Goal: Task Accomplishment & Management: Manage account settings

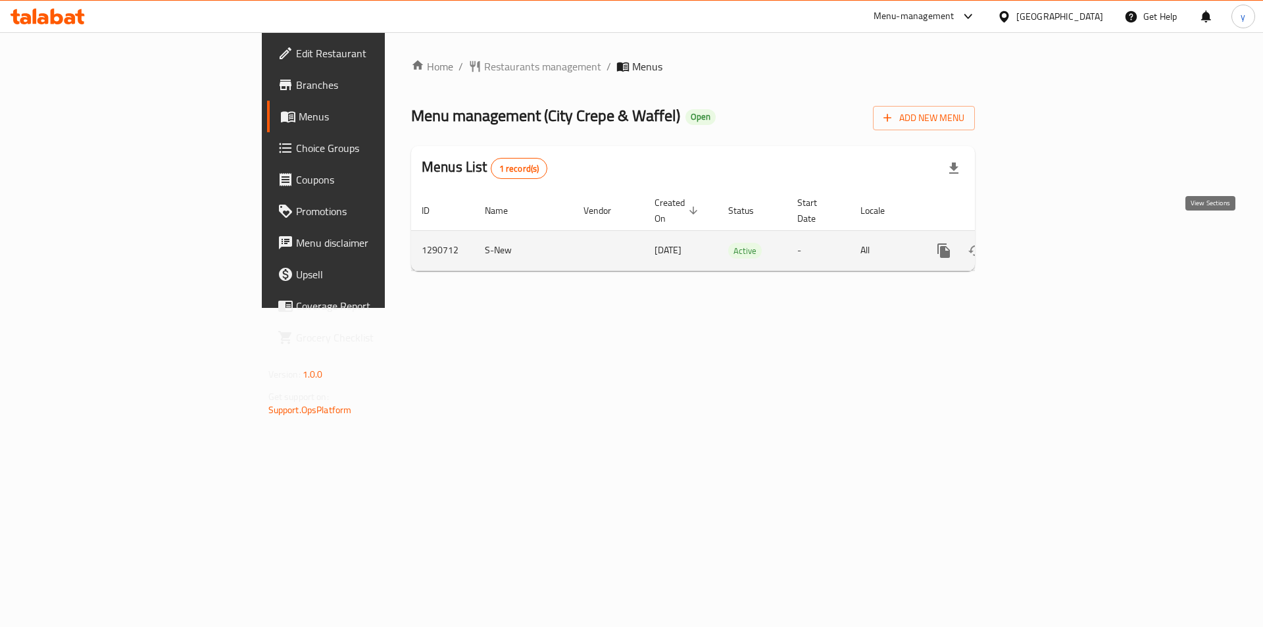
click at [1046, 243] on icon "enhanced table" at bounding box center [1039, 251] width 16 height 16
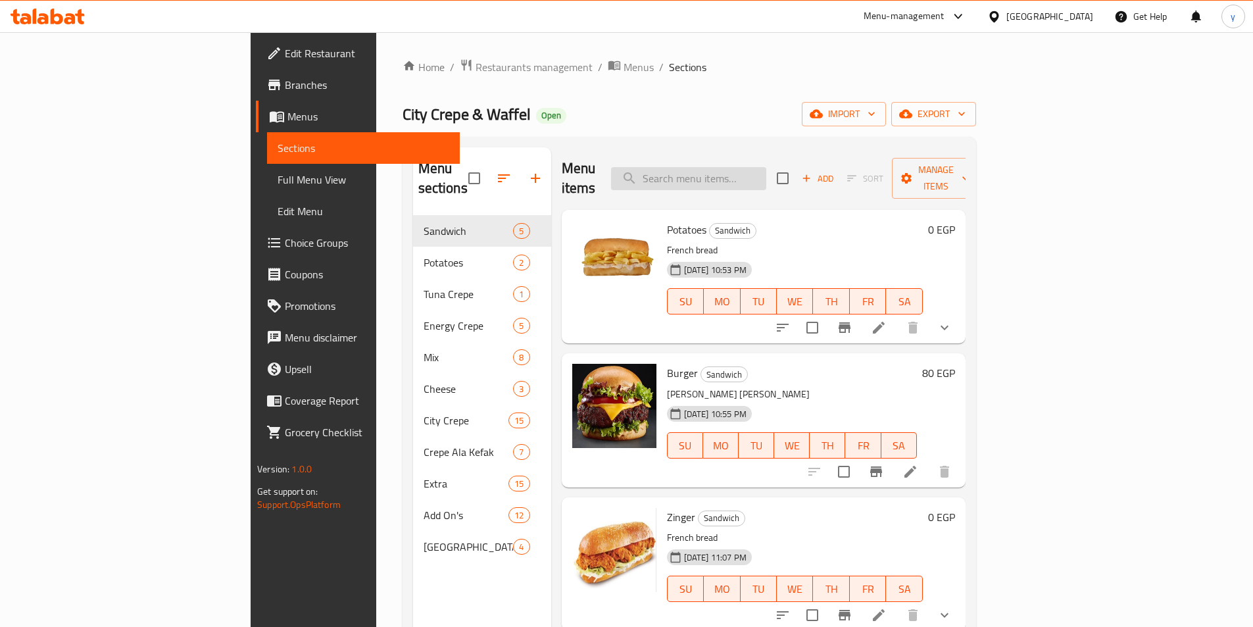
click at [766, 168] on input "search" at bounding box center [688, 178] width 155 height 23
paste input "Zinger"
type input "Zinger"
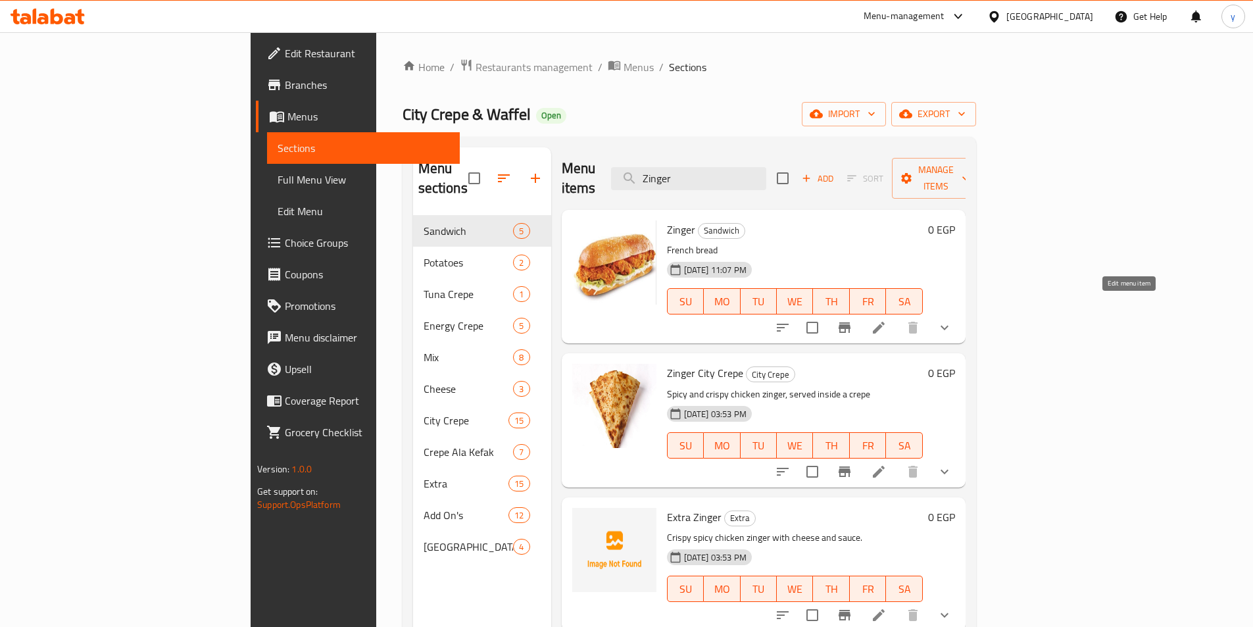
click at [887, 320] on icon at bounding box center [879, 328] width 16 height 16
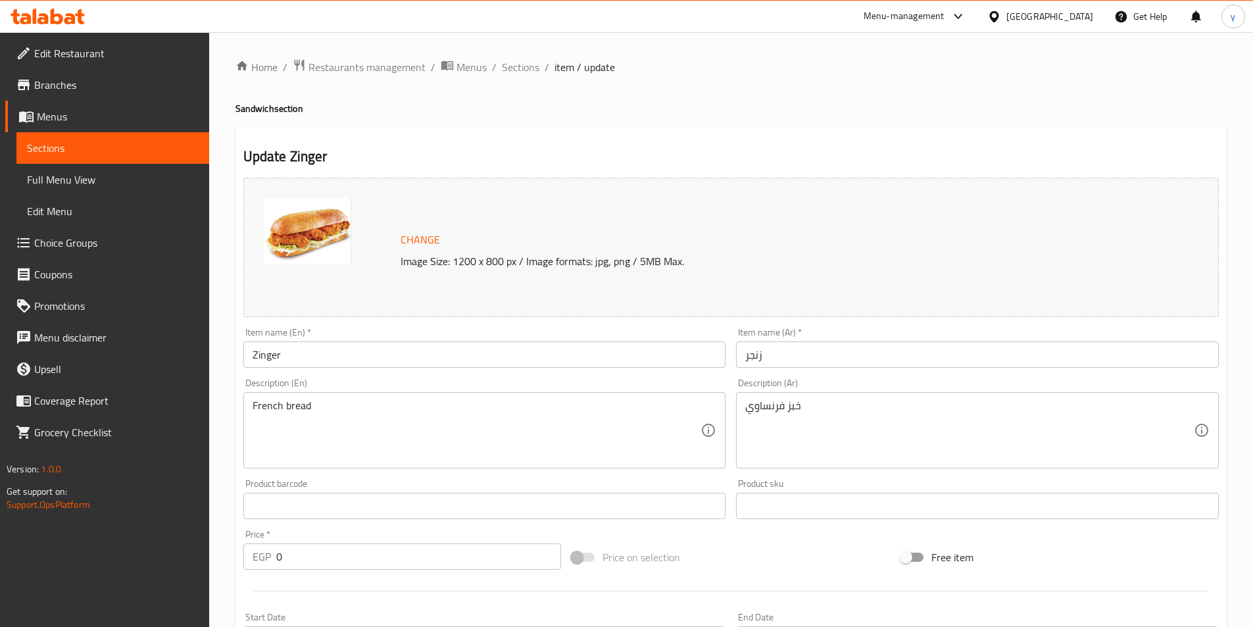
click at [714, 95] on div "Home / Restaurants management / Menus / Sections / item / update Sandwich secti…" at bounding box center [730, 505] width 991 height 893
click at [517, 70] on span "Sections" at bounding box center [520, 67] width 37 height 16
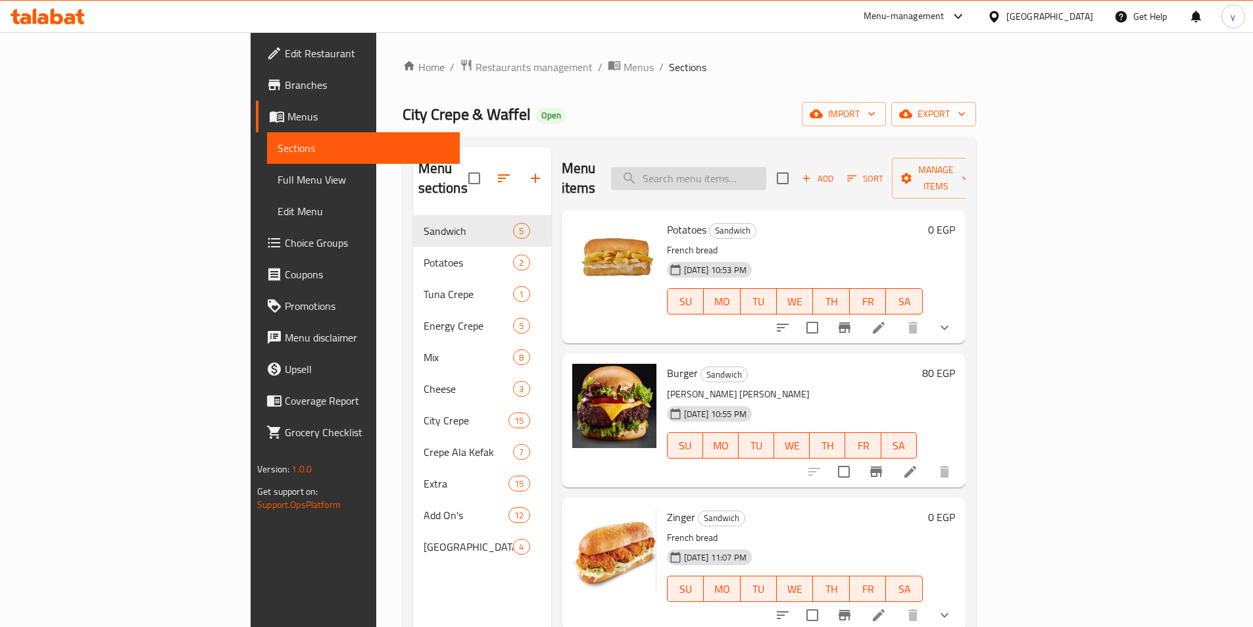
click at [766, 173] on input "search" at bounding box center [688, 178] width 155 height 23
paste input "Chicken Shish Tawook"
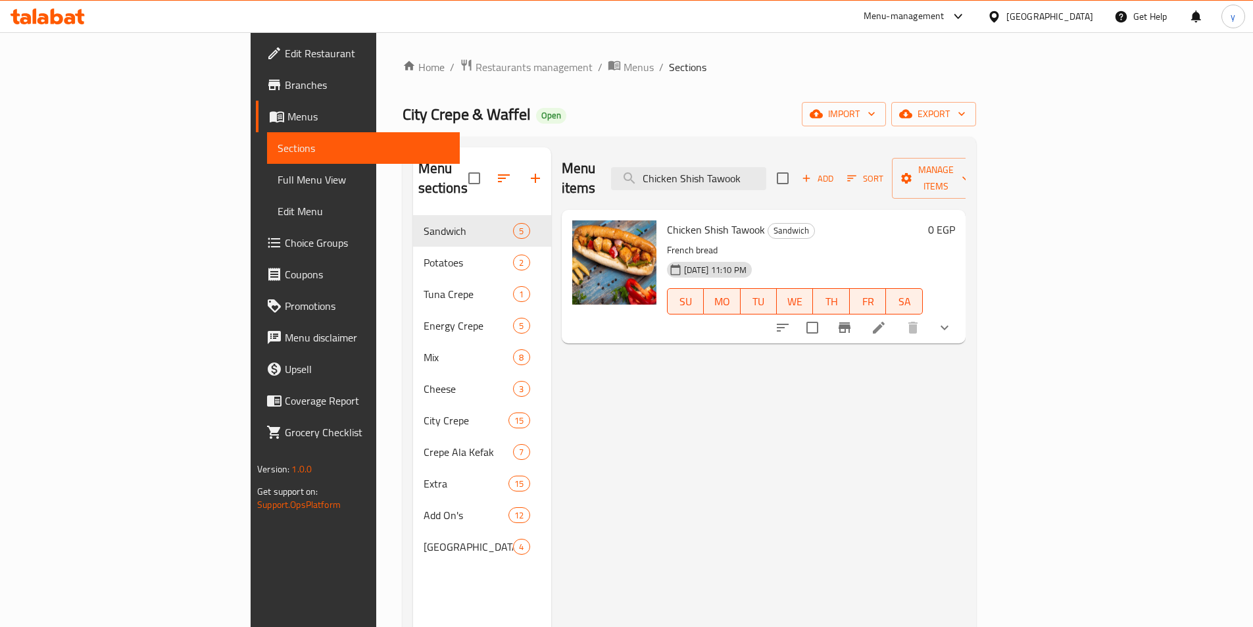
type input "Chicken Shish Tawook"
click at [887, 320] on icon at bounding box center [879, 328] width 16 height 16
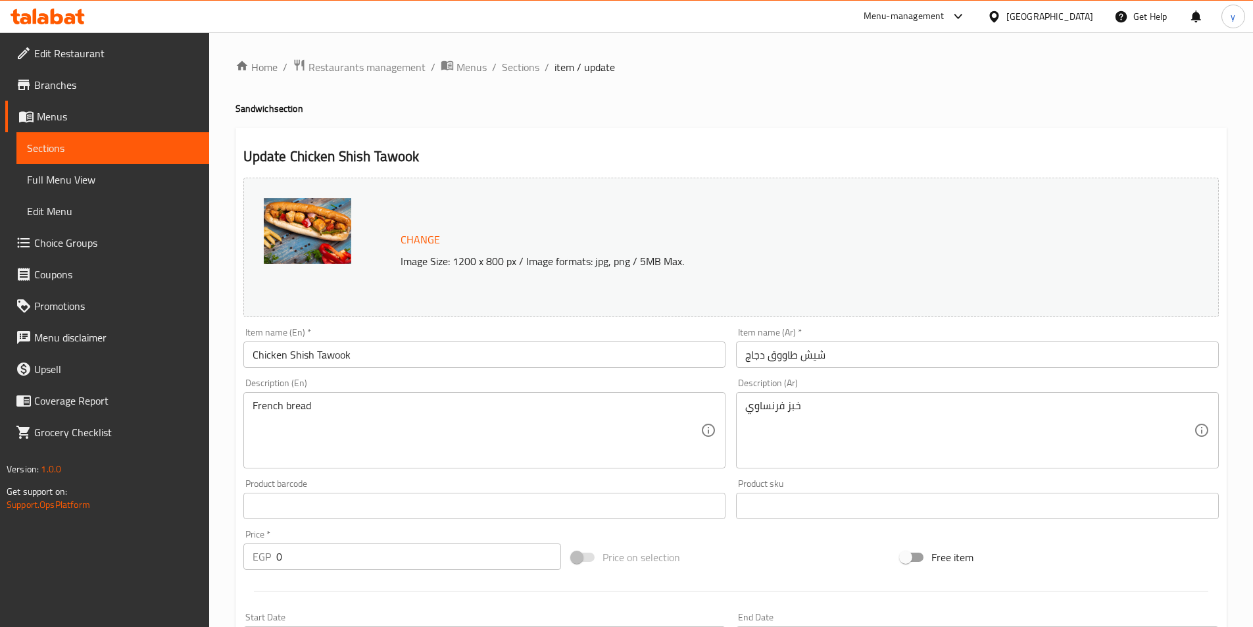
click at [681, 114] on h4 "Sandwich section" at bounding box center [730, 108] width 991 height 13
click at [323, 69] on span "Restaurants management" at bounding box center [366, 67] width 117 height 16
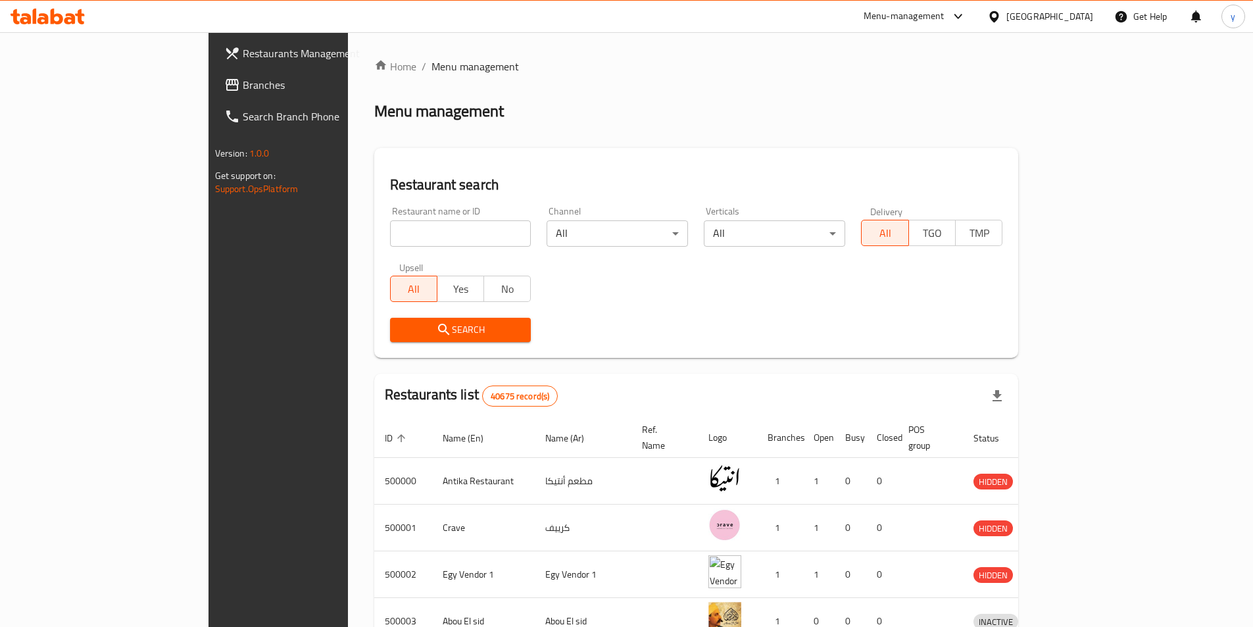
click at [243, 87] on span "Branches" at bounding box center [325, 85] width 164 height 16
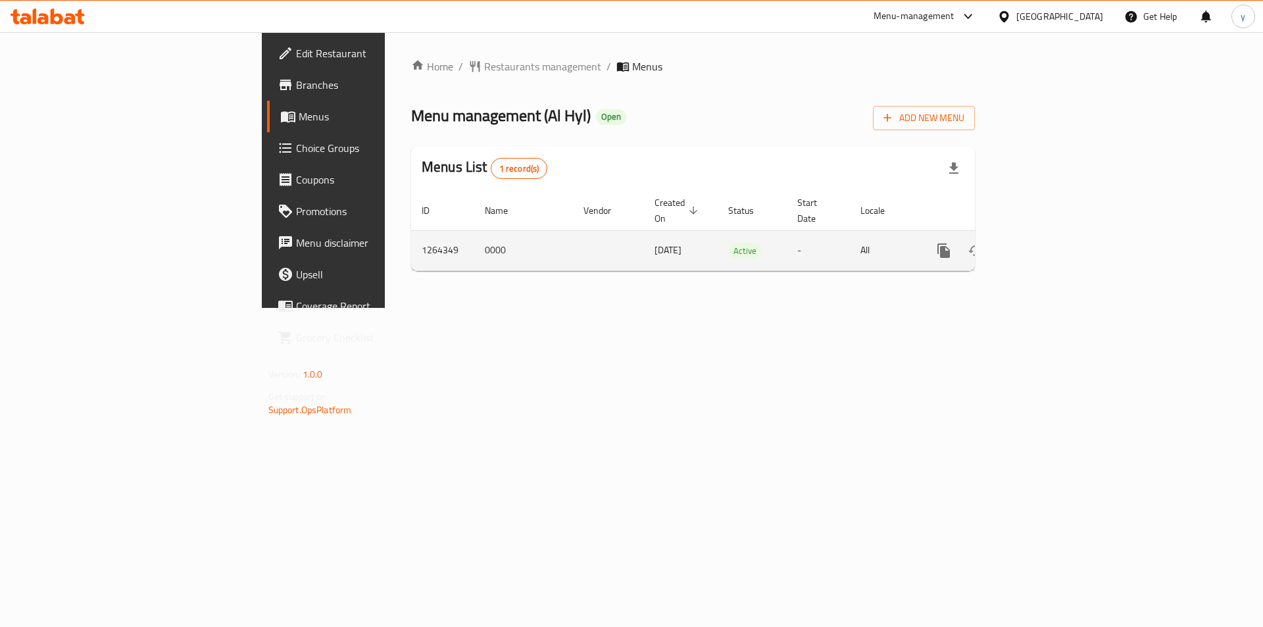
click at [1046, 243] on icon "enhanced table" at bounding box center [1039, 251] width 16 height 16
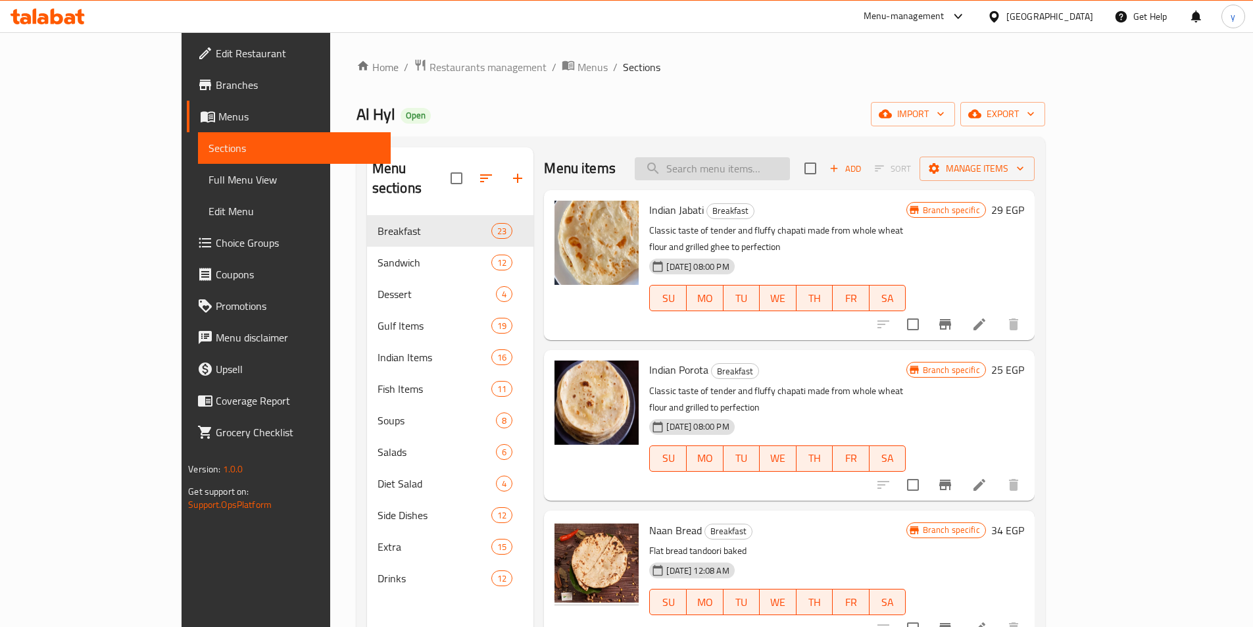
click at [758, 174] on input "search" at bounding box center [712, 168] width 155 height 23
paste input "Meat Kebsa (Camel)"
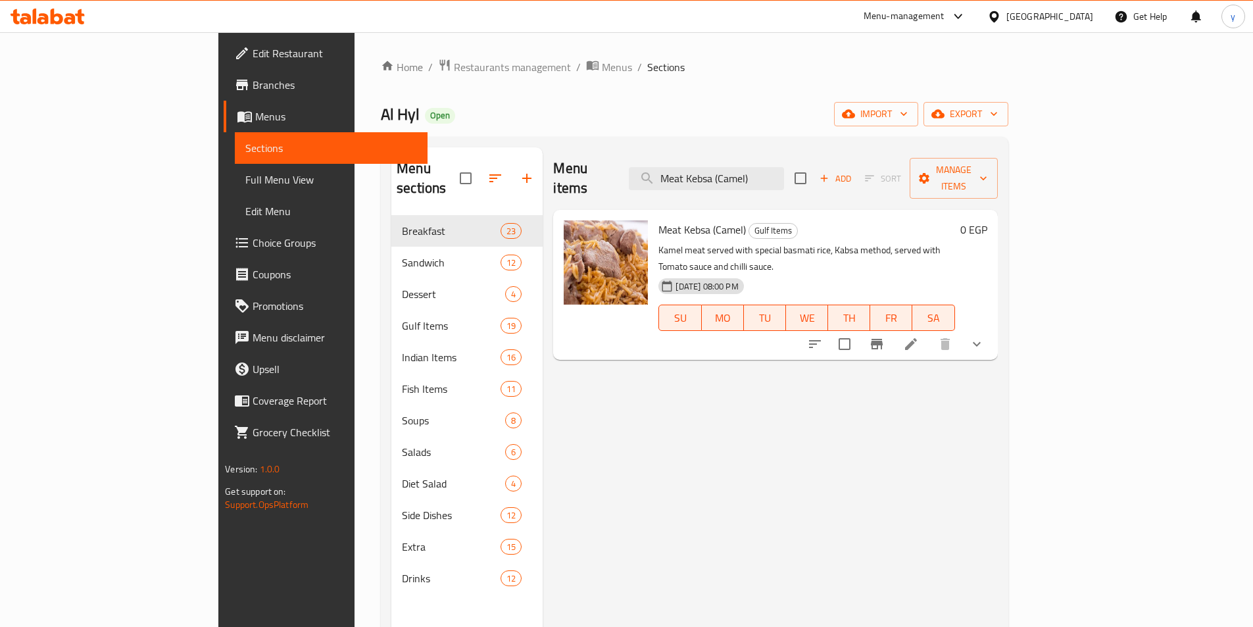
type input "Meat Kebsa (Camel)"
click at [917, 338] on icon at bounding box center [911, 344] width 12 height 12
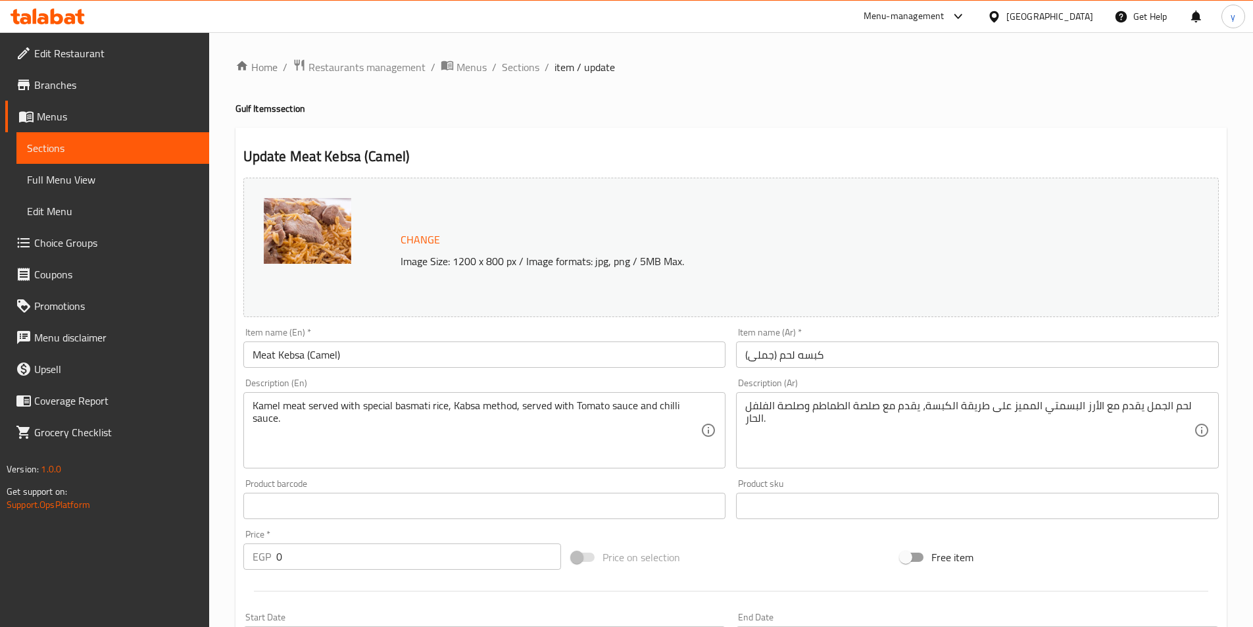
click at [451, 154] on h2 "Update Meat Kebsa (Camel)" at bounding box center [730, 157] width 975 height 20
click at [361, 59] on span "Restaurants management" at bounding box center [366, 67] width 117 height 16
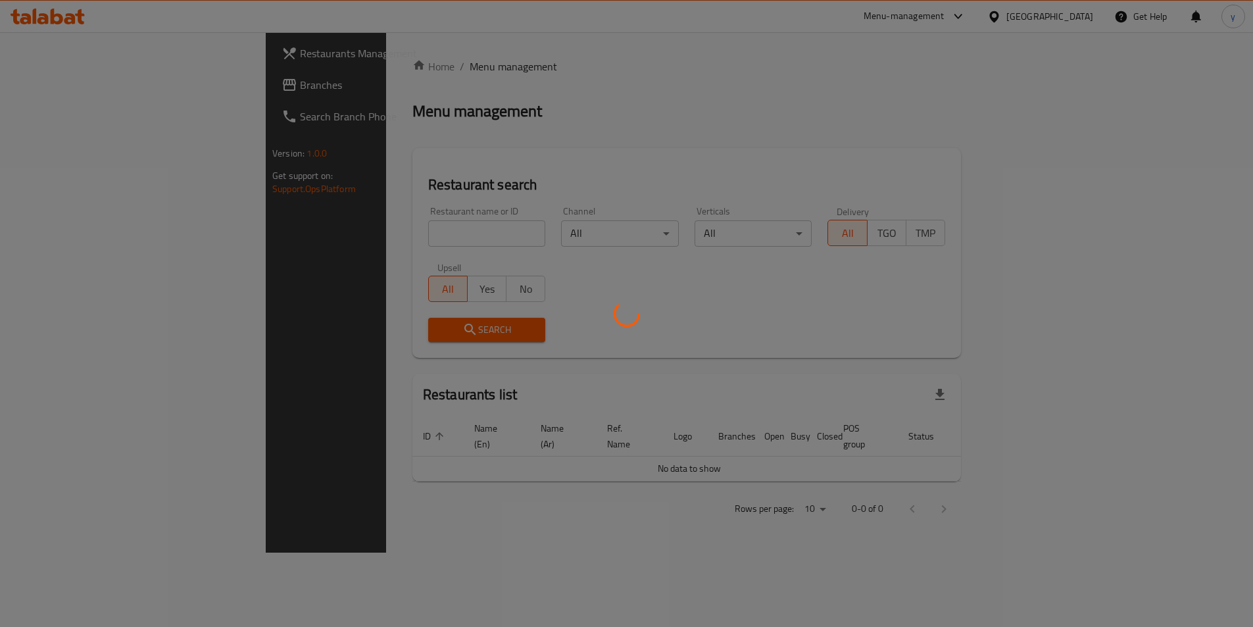
click at [148, 93] on div at bounding box center [626, 313] width 1253 height 627
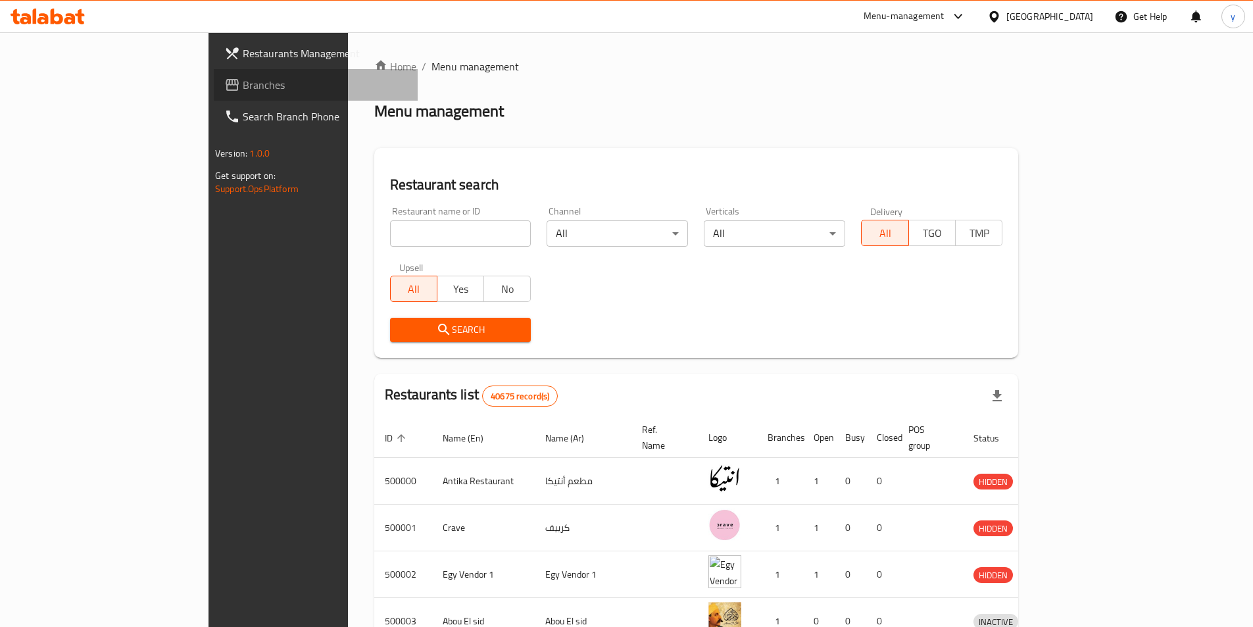
click at [214, 93] on link "Branches" at bounding box center [316, 85] width 204 height 32
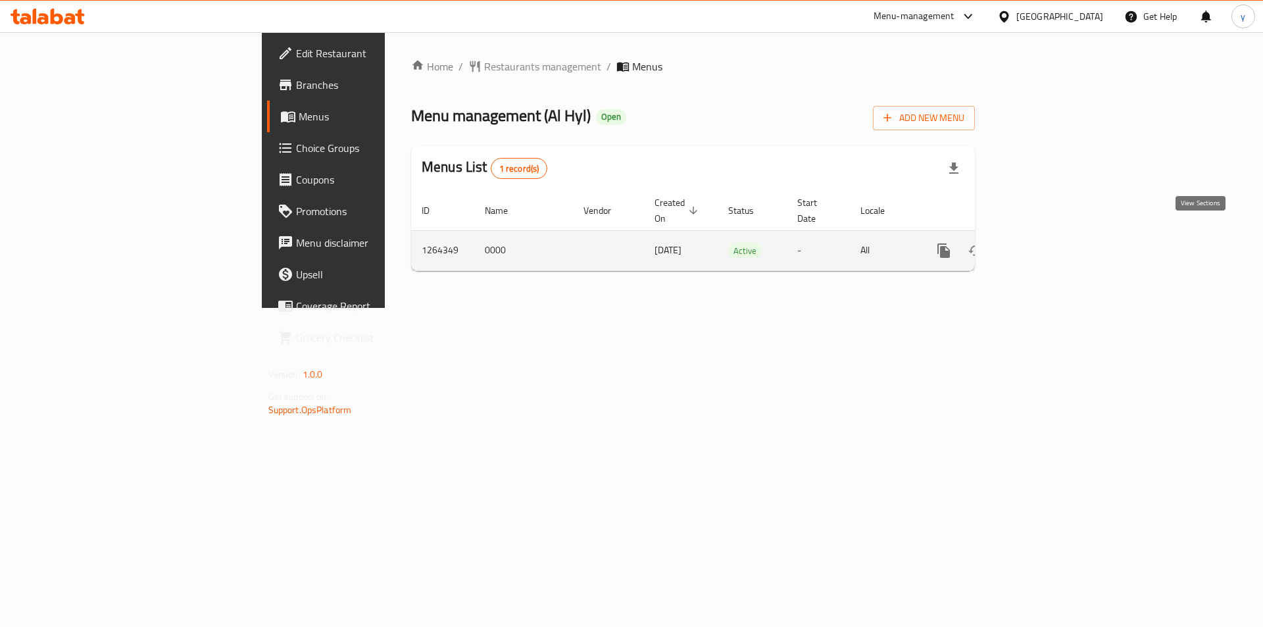
click at [1046, 243] on icon "enhanced table" at bounding box center [1039, 251] width 16 height 16
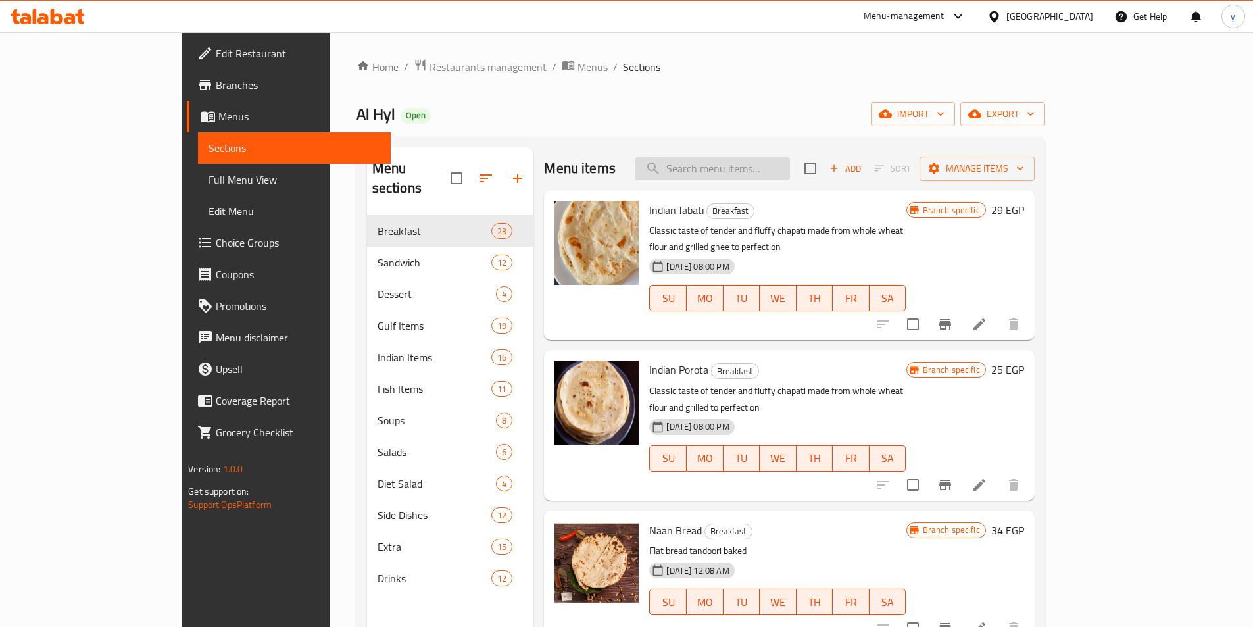
click at [772, 176] on input "search" at bounding box center [712, 168] width 155 height 23
paste input "Meat Mansaf (Camel)"
type input "Meat Mansaf (Camel)"
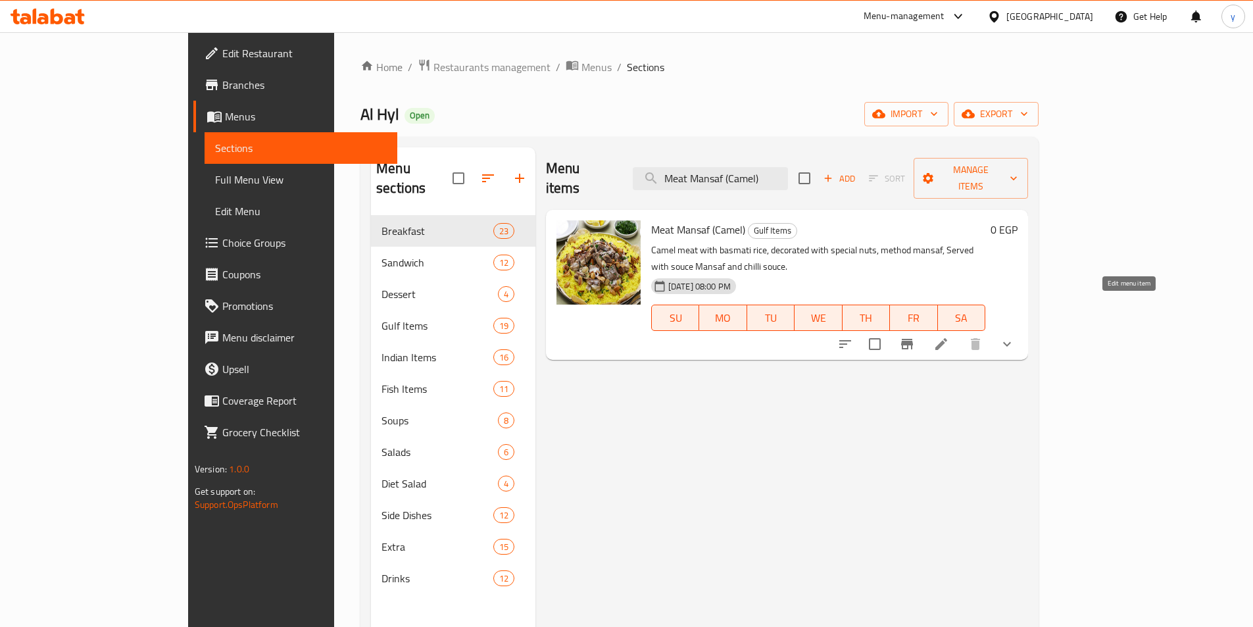
click at [947, 338] on icon at bounding box center [941, 344] width 12 height 12
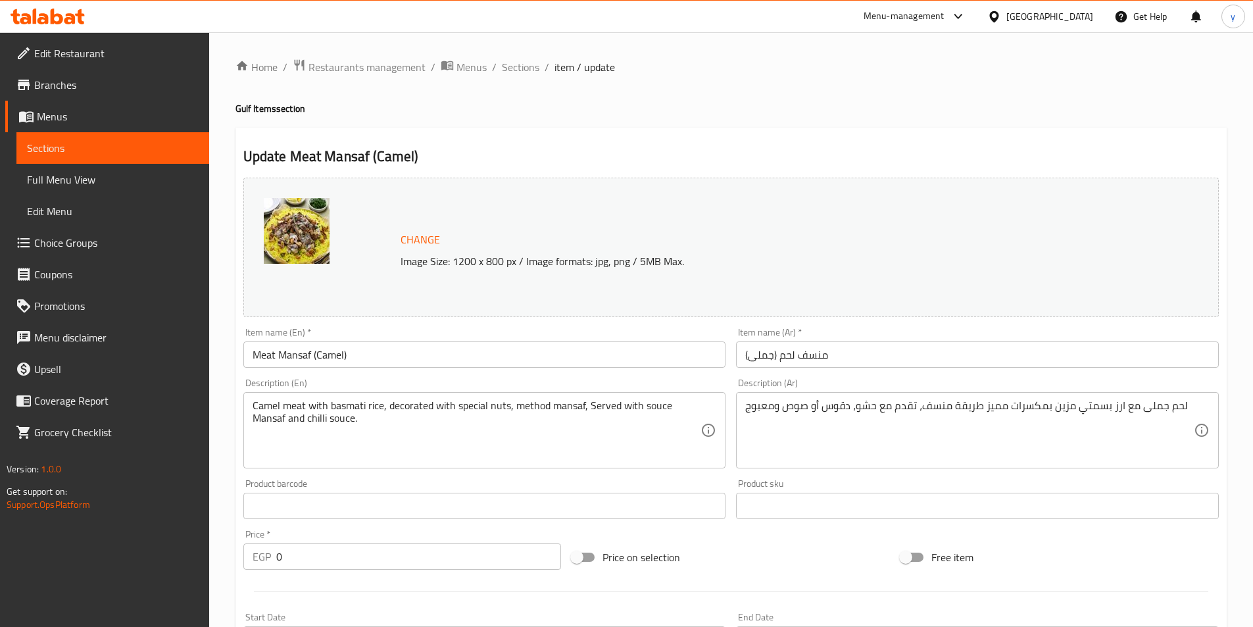
click at [535, 111] on h4 "Gulf Items section" at bounding box center [730, 108] width 991 height 13
click at [506, 71] on span "Sections" at bounding box center [520, 67] width 37 height 16
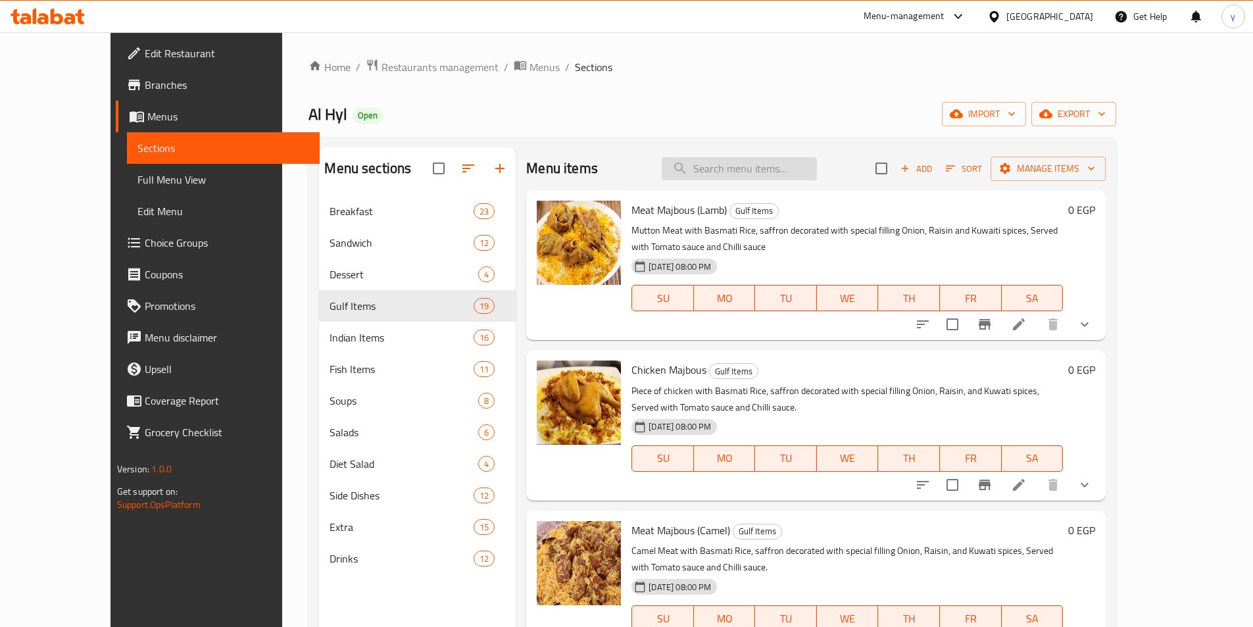
click at [808, 166] on input "search" at bounding box center [739, 168] width 155 height 23
paste input "Meat Madgout (Camel)"
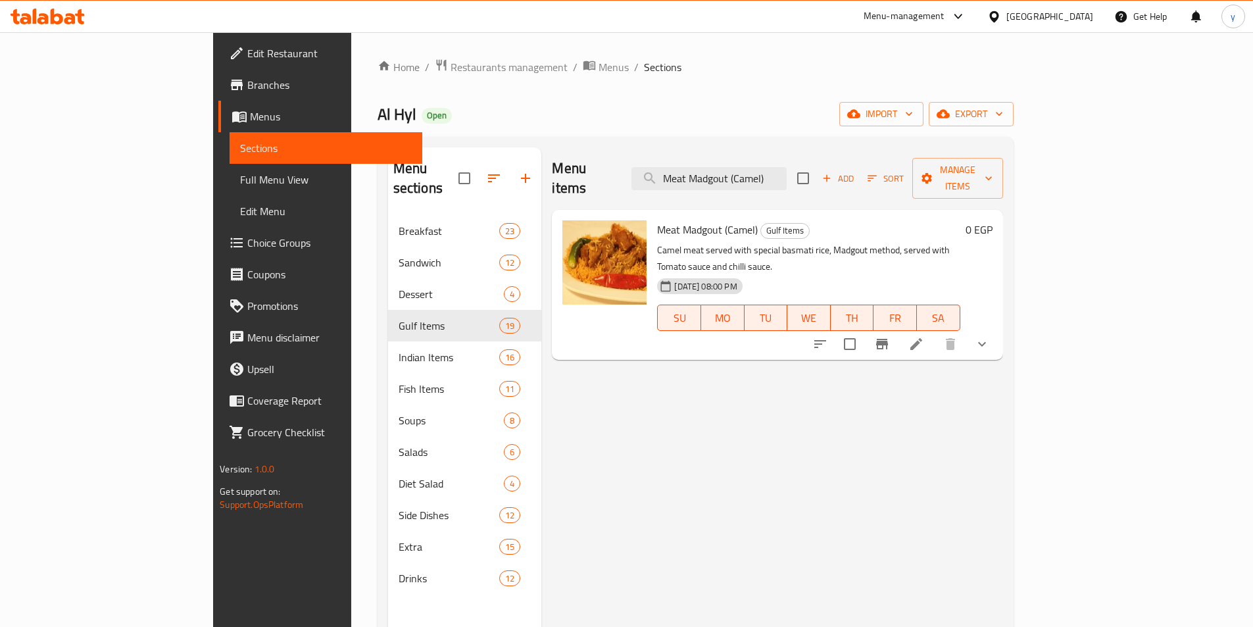
type input "Meat Madgout (Camel)"
click at [924, 336] on icon at bounding box center [916, 344] width 16 height 16
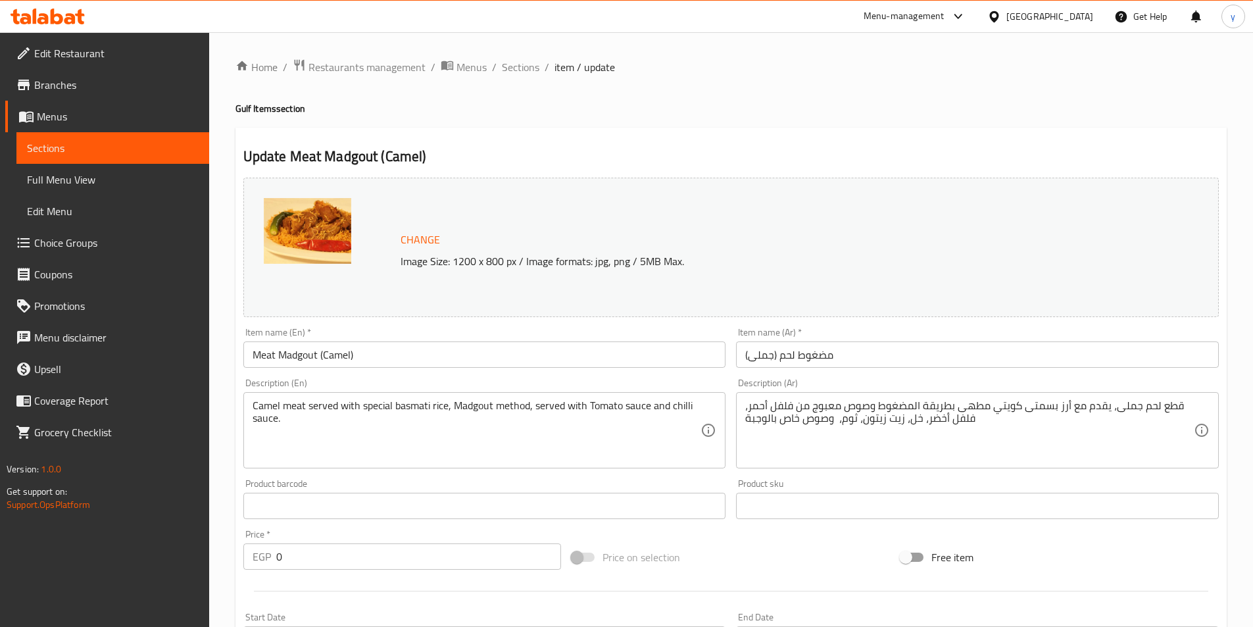
click at [712, 136] on div "Update Meat Madgout (Camel) Change Image Size: 1200 x 800 px / Image formats: j…" at bounding box center [730, 535] width 991 height 814
click at [503, 73] on span "Sections" at bounding box center [520, 67] width 37 height 16
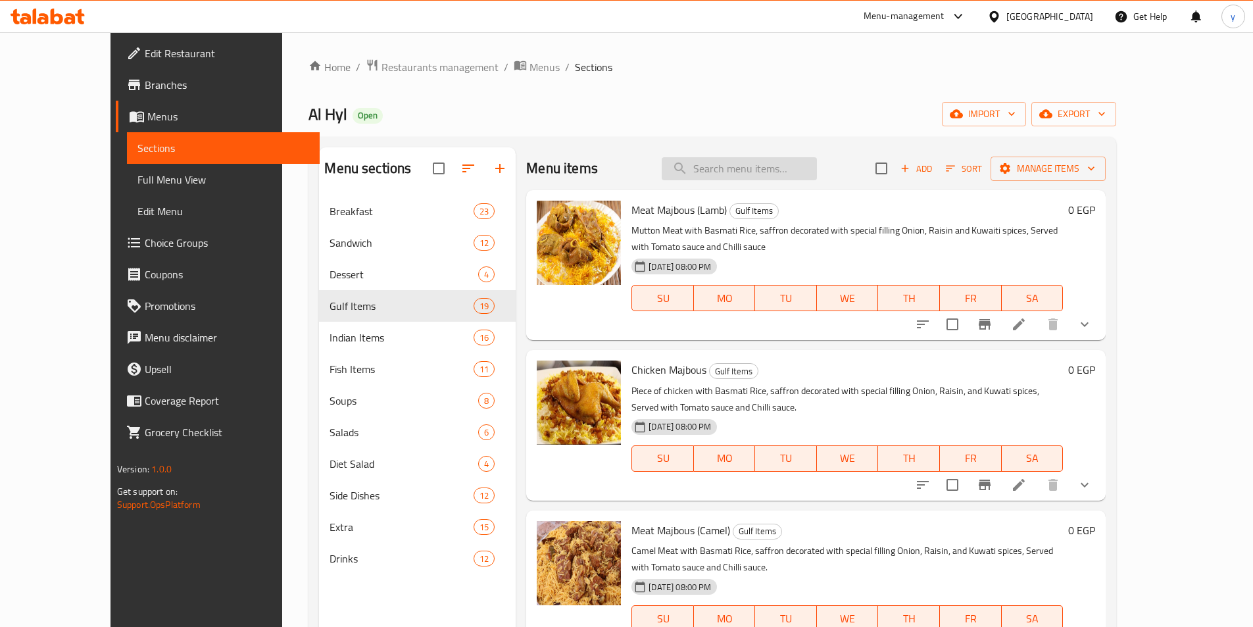
click at [802, 173] on input "search" at bounding box center [739, 168] width 155 height 23
paste input "Meat Briyani (Beef)"
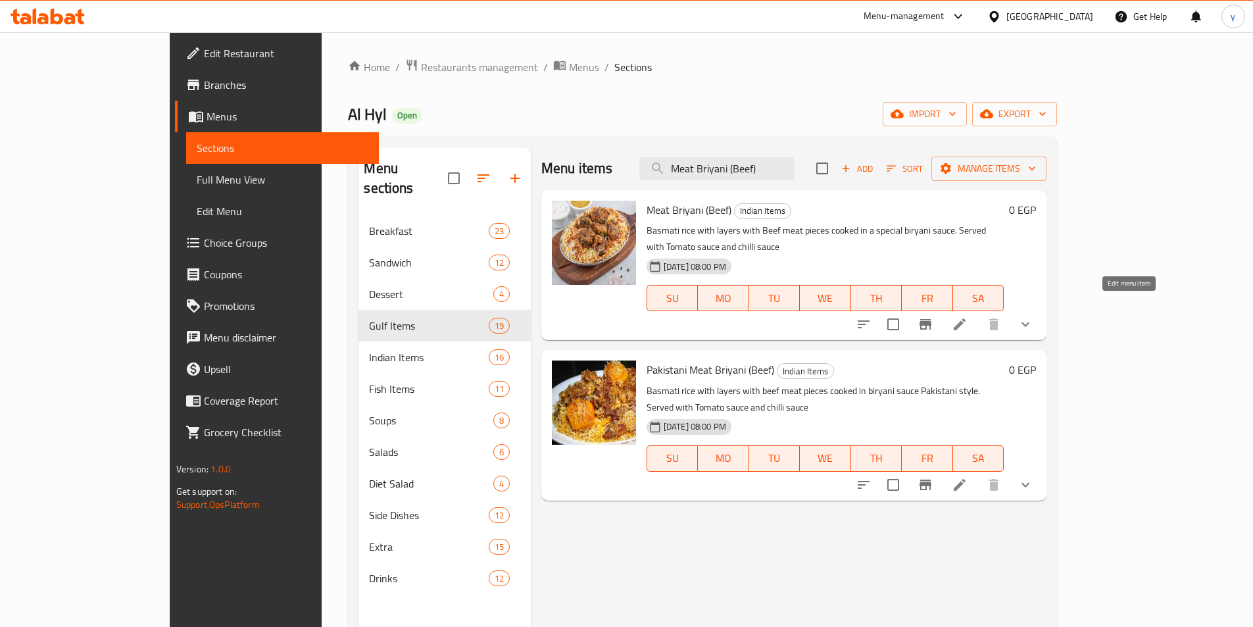
type input "Meat Briyani (Beef)"
click at [966, 318] on icon at bounding box center [960, 324] width 12 height 12
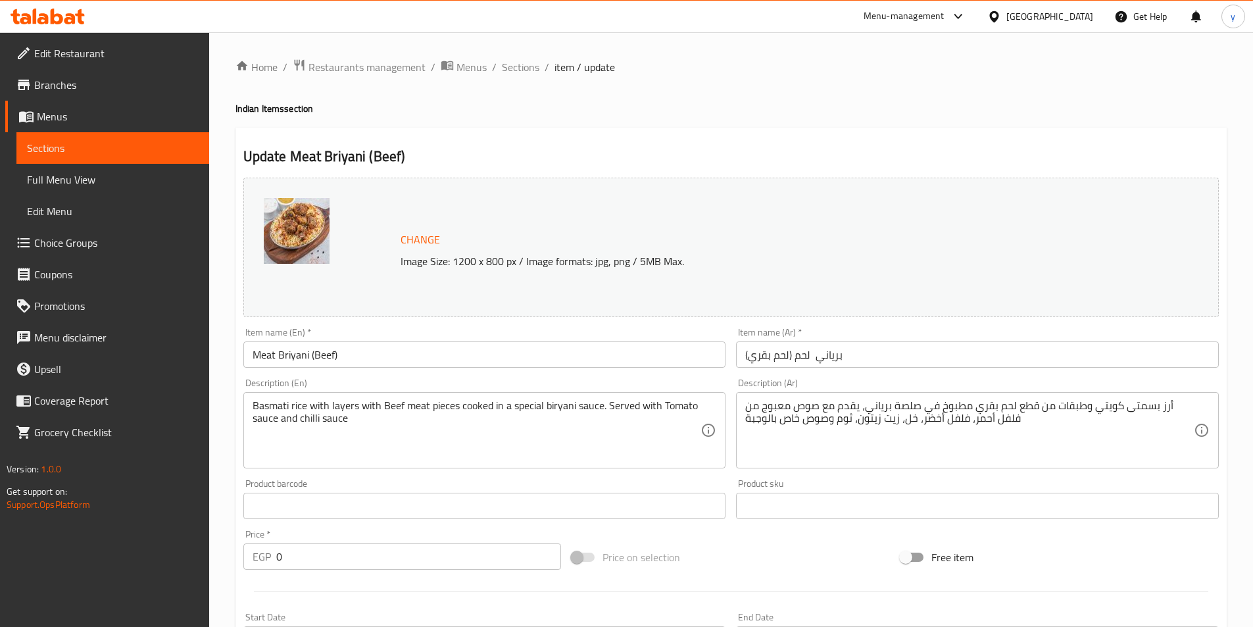
drag, startPoint x: 564, startPoint y: 124, endPoint x: 363, endPoint y: 120, distance: 201.3
click at [564, 124] on div "Home / Restaurants management / Menus / Sections / item / update Indian Items s…" at bounding box center [730, 505] width 991 height 893
click at [512, 67] on span "Sections" at bounding box center [520, 67] width 37 height 16
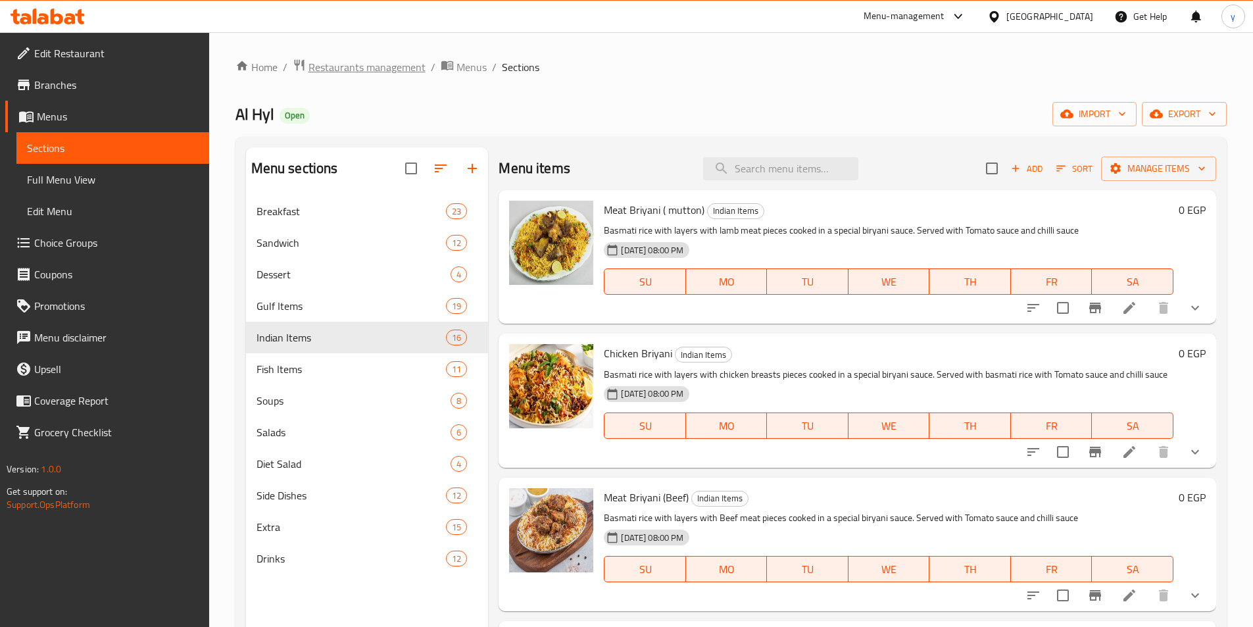
click at [323, 60] on span "Restaurants management" at bounding box center [366, 67] width 117 height 16
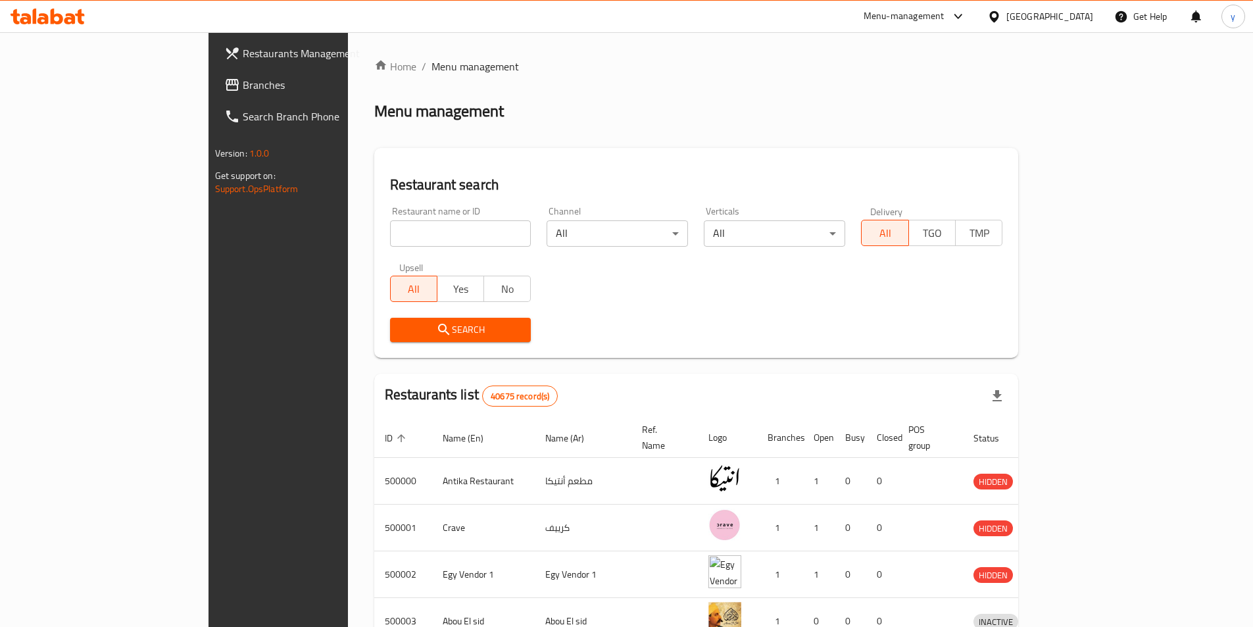
click at [243, 85] on span "Branches" at bounding box center [325, 85] width 164 height 16
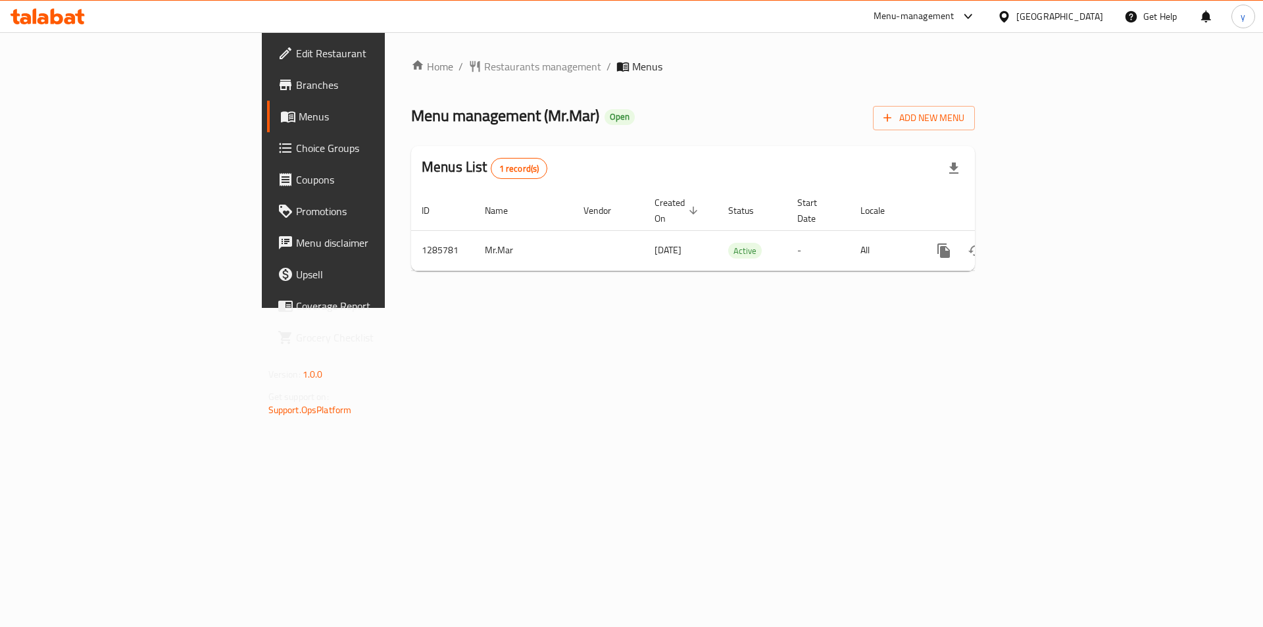
click at [267, 133] on link "Choice Groups" at bounding box center [370, 148] width 206 height 32
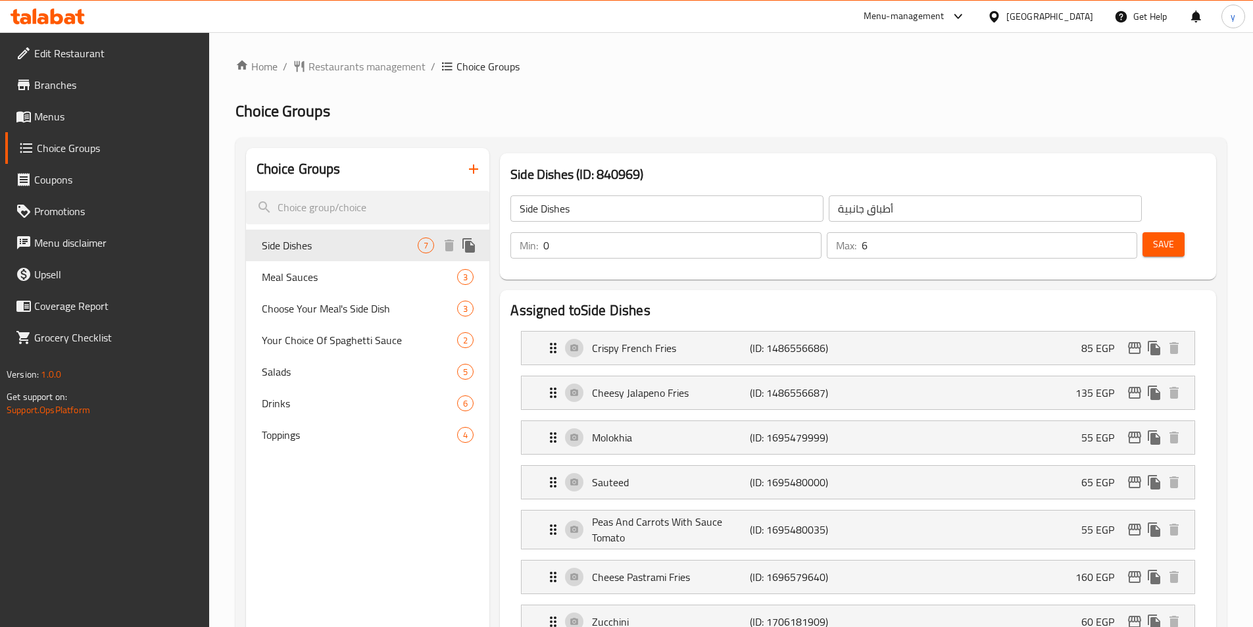
click at [305, 240] on span "Side Dishes" at bounding box center [340, 245] width 157 height 16
click at [318, 305] on span "Choose Your Meal's Side Dish" at bounding box center [340, 309] width 157 height 16
type input "Choose Your Meal's Side Dish"
type input "اختر الطبق الجانبي لوجبتك"
type input "1"
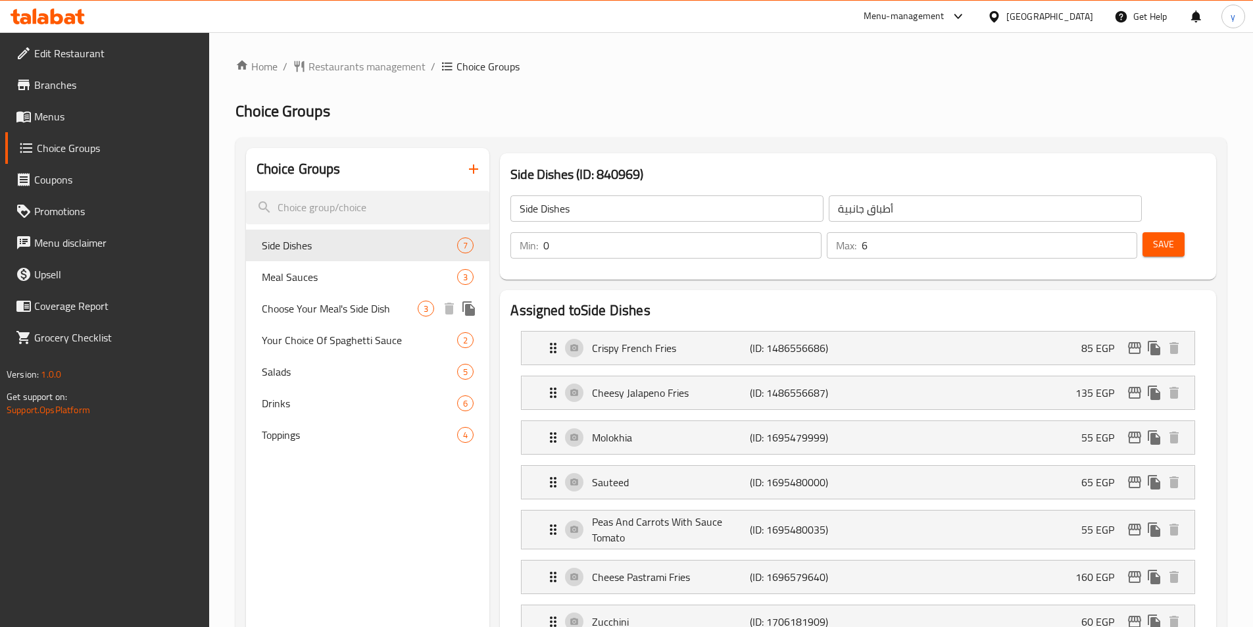
type input "1"
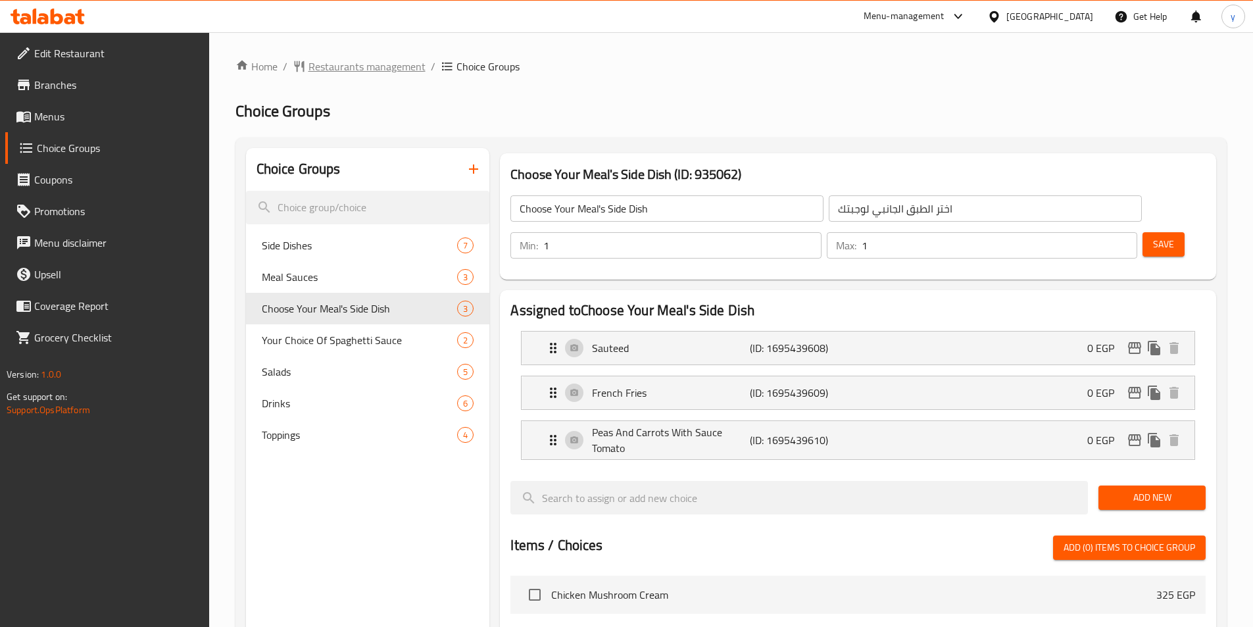
click at [357, 64] on span "Restaurants management" at bounding box center [366, 67] width 117 height 16
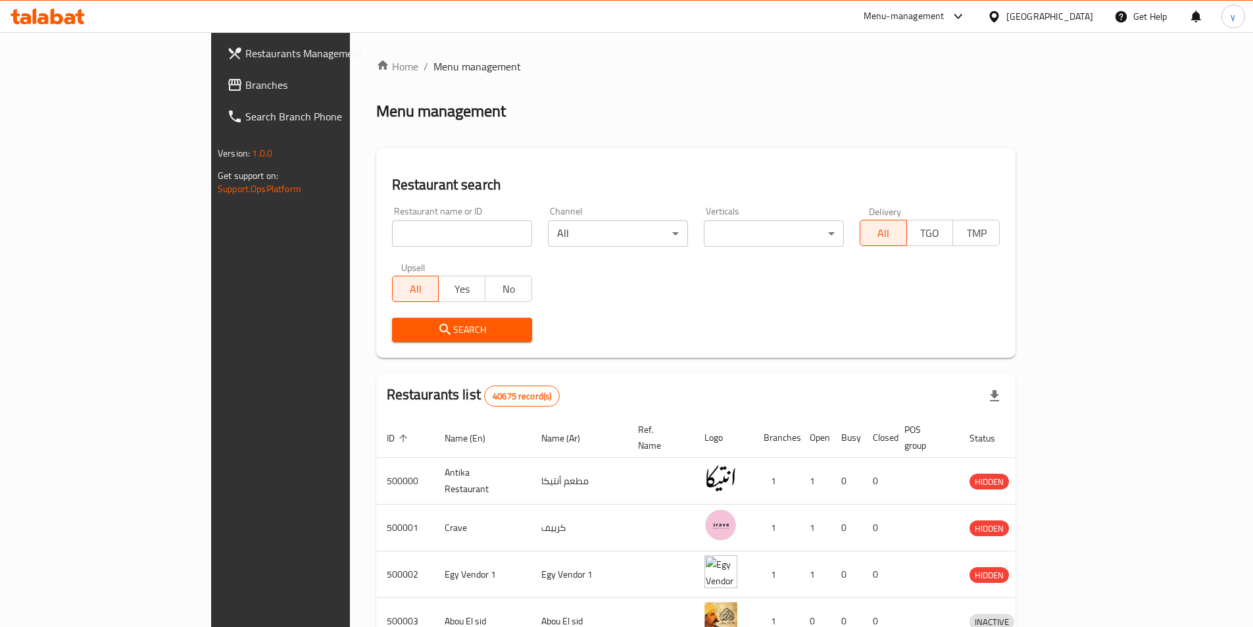
click at [245, 91] on span "Branches" at bounding box center [327, 85] width 164 height 16
